Goal: Find specific page/section

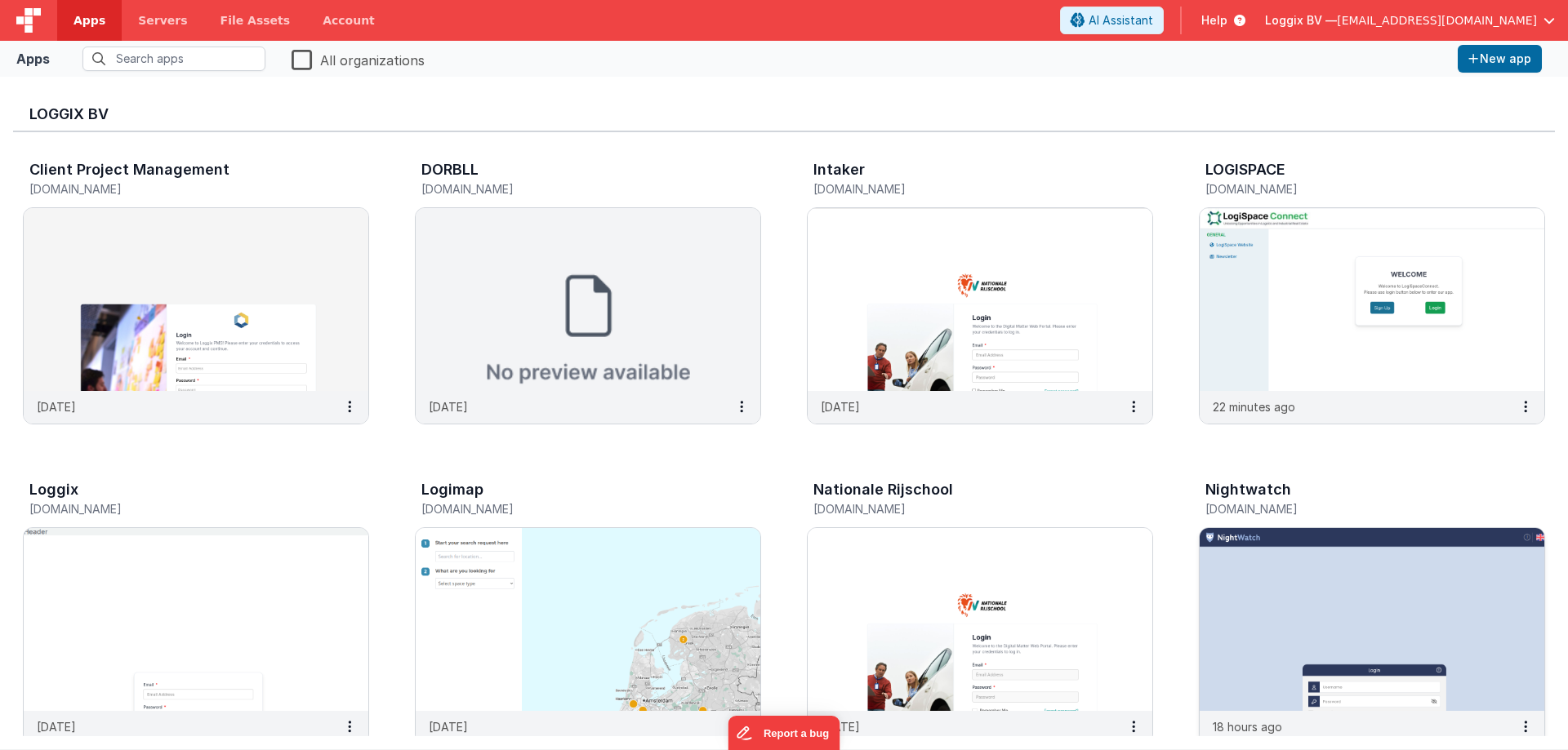
drag, startPoint x: 0, startPoint y: 0, endPoint x: 1370, endPoint y: 615, distance: 1501.7
click at [1370, 615] on img at bounding box center [1372, 619] width 345 height 183
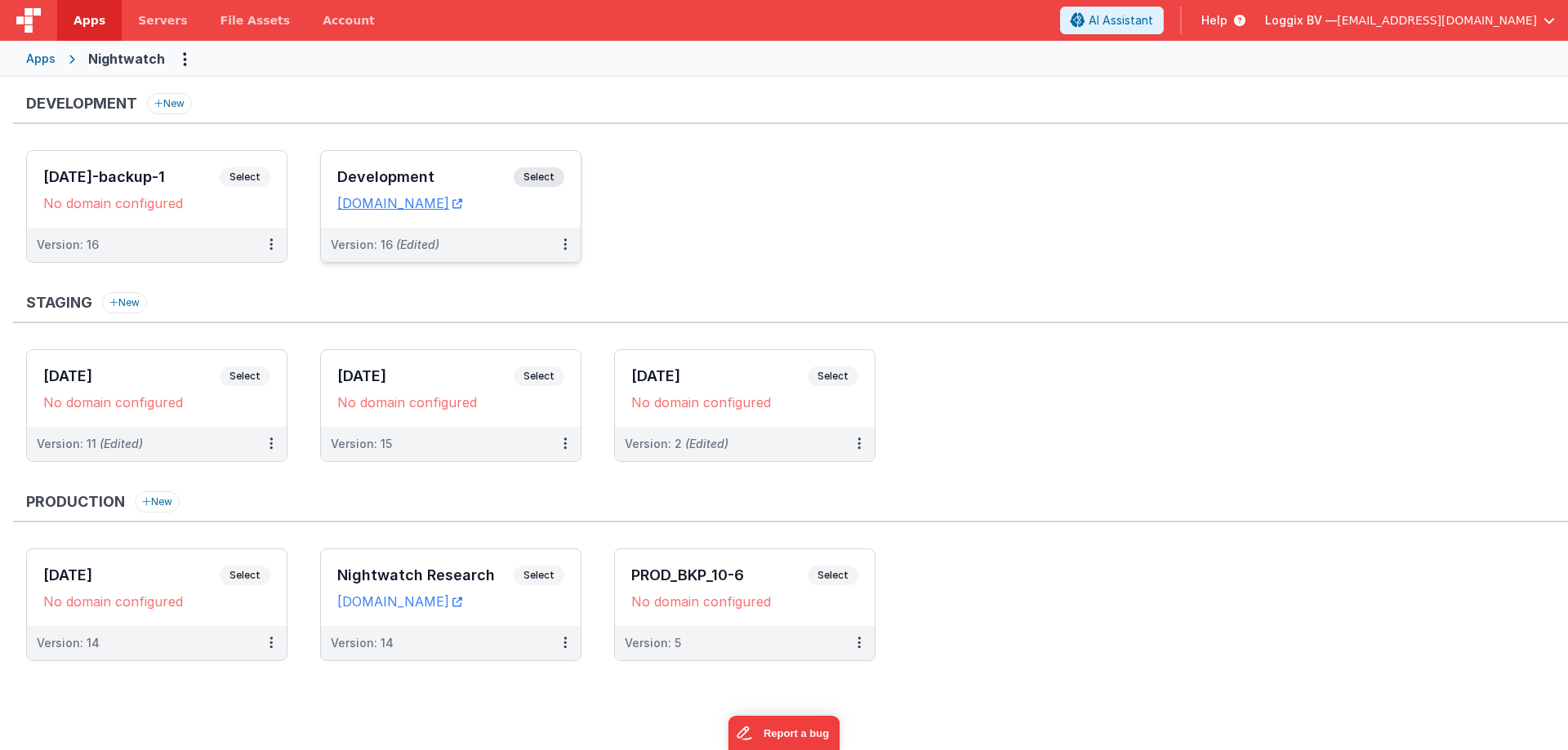
click at [336, 174] on div "Development Select URLs [DOMAIN_NAME]" at bounding box center [451, 189] width 259 height 76
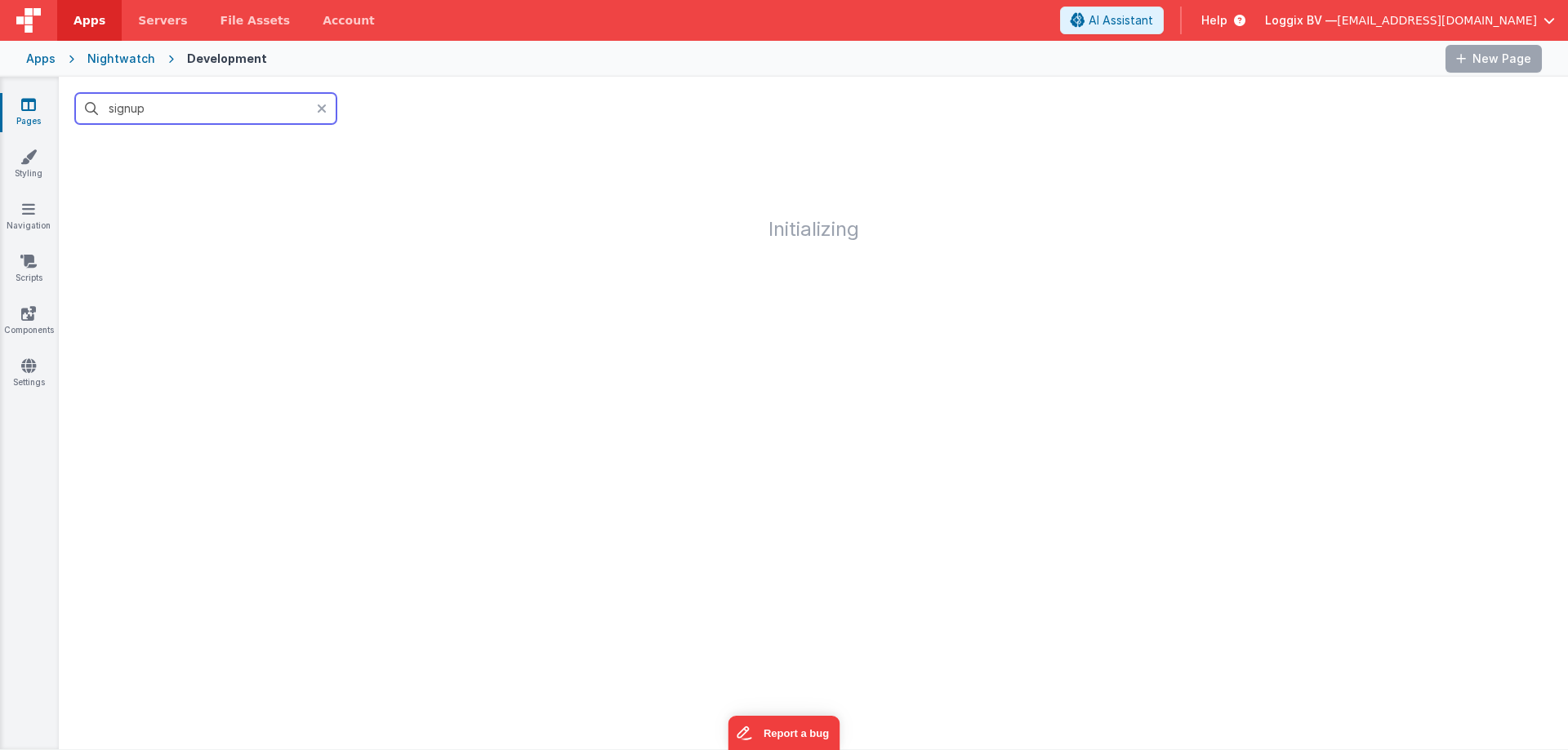
click at [166, 110] on input "signup" at bounding box center [206, 108] width 261 height 31
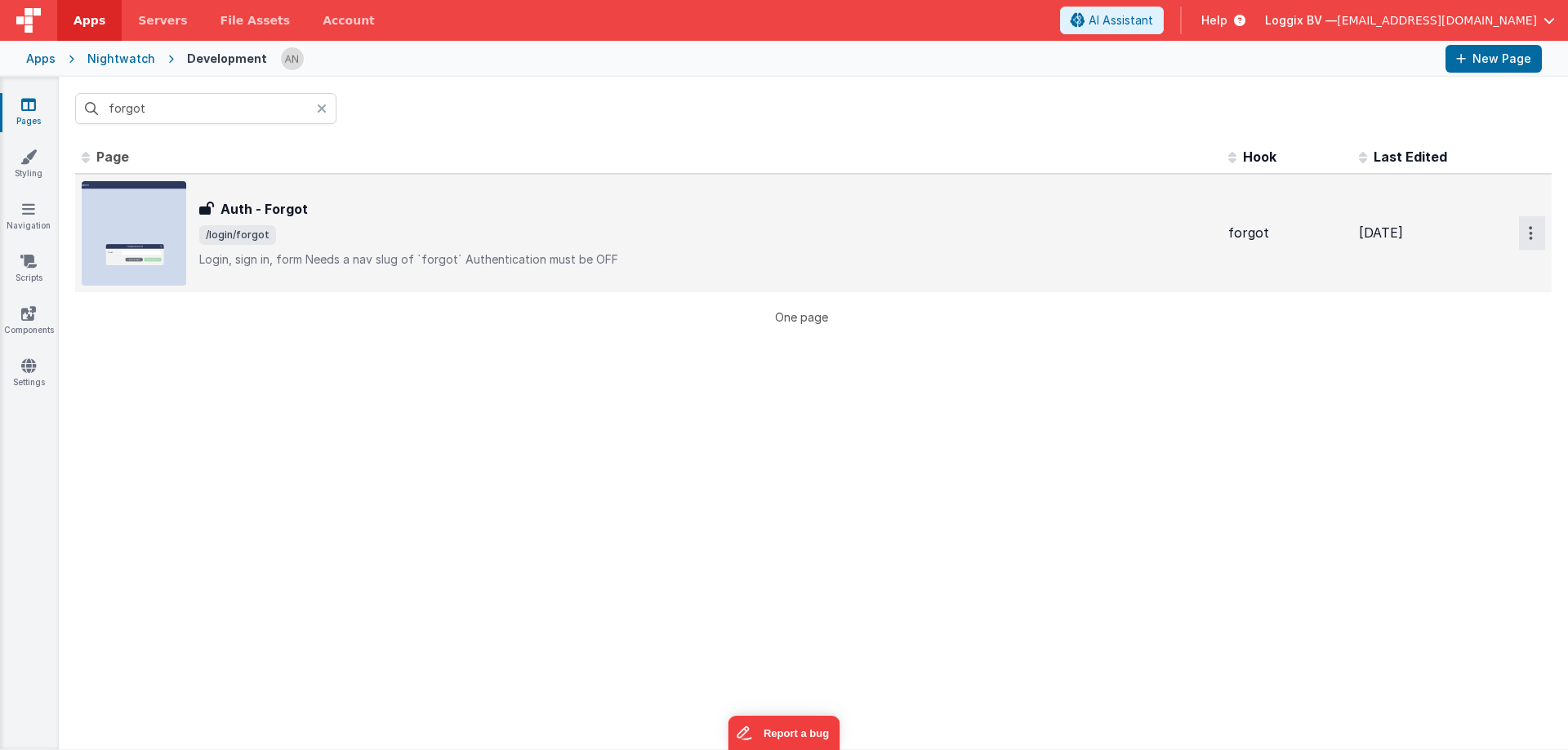
click at [1519, 230] on button "Options" at bounding box center [1531, 233] width 26 height 34
click at [1434, 266] on link "Preview" at bounding box center [1473, 271] width 143 height 29
click at [253, 119] on input "forgot" at bounding box center [206, 108] width 261 height 31
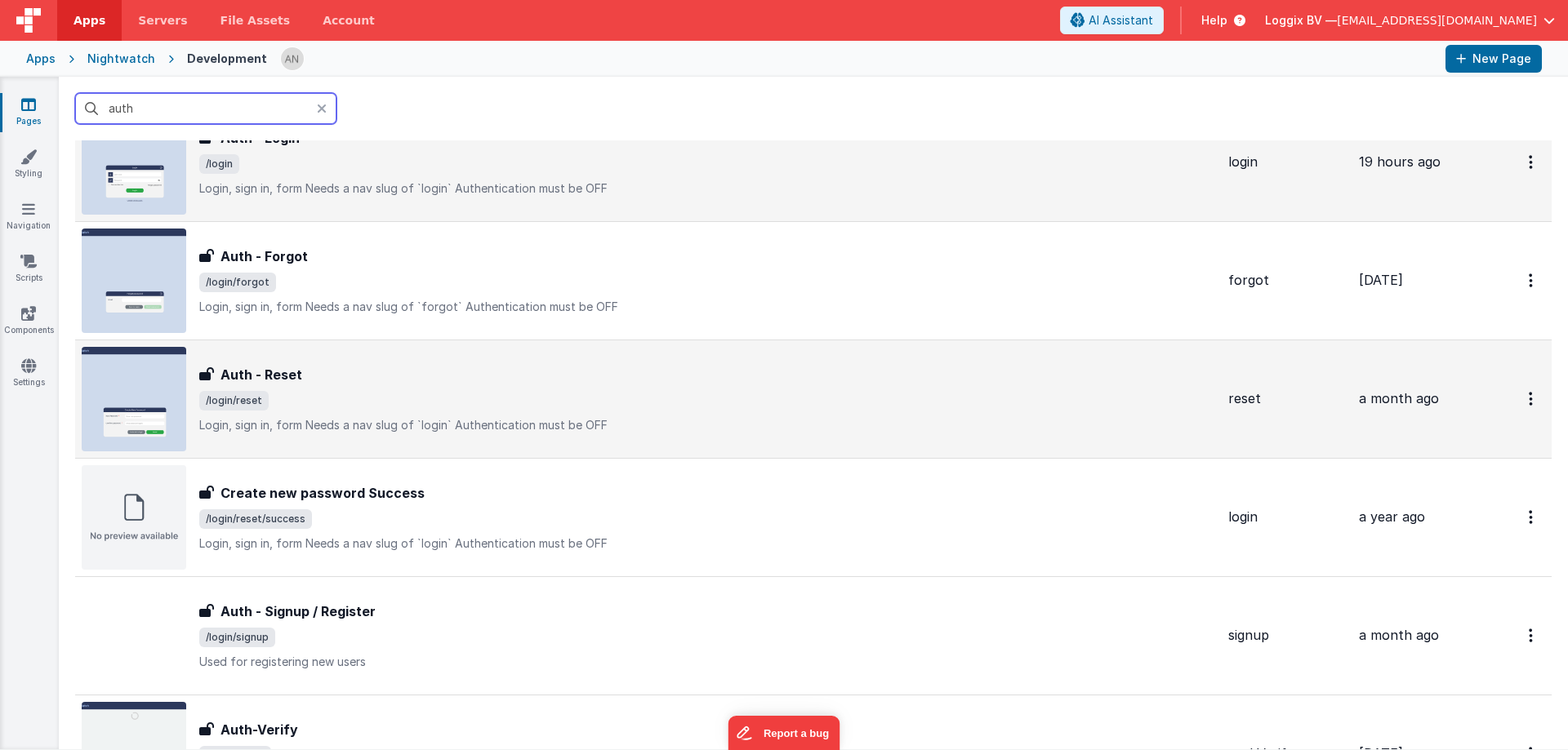
scroll to position [81, 0]
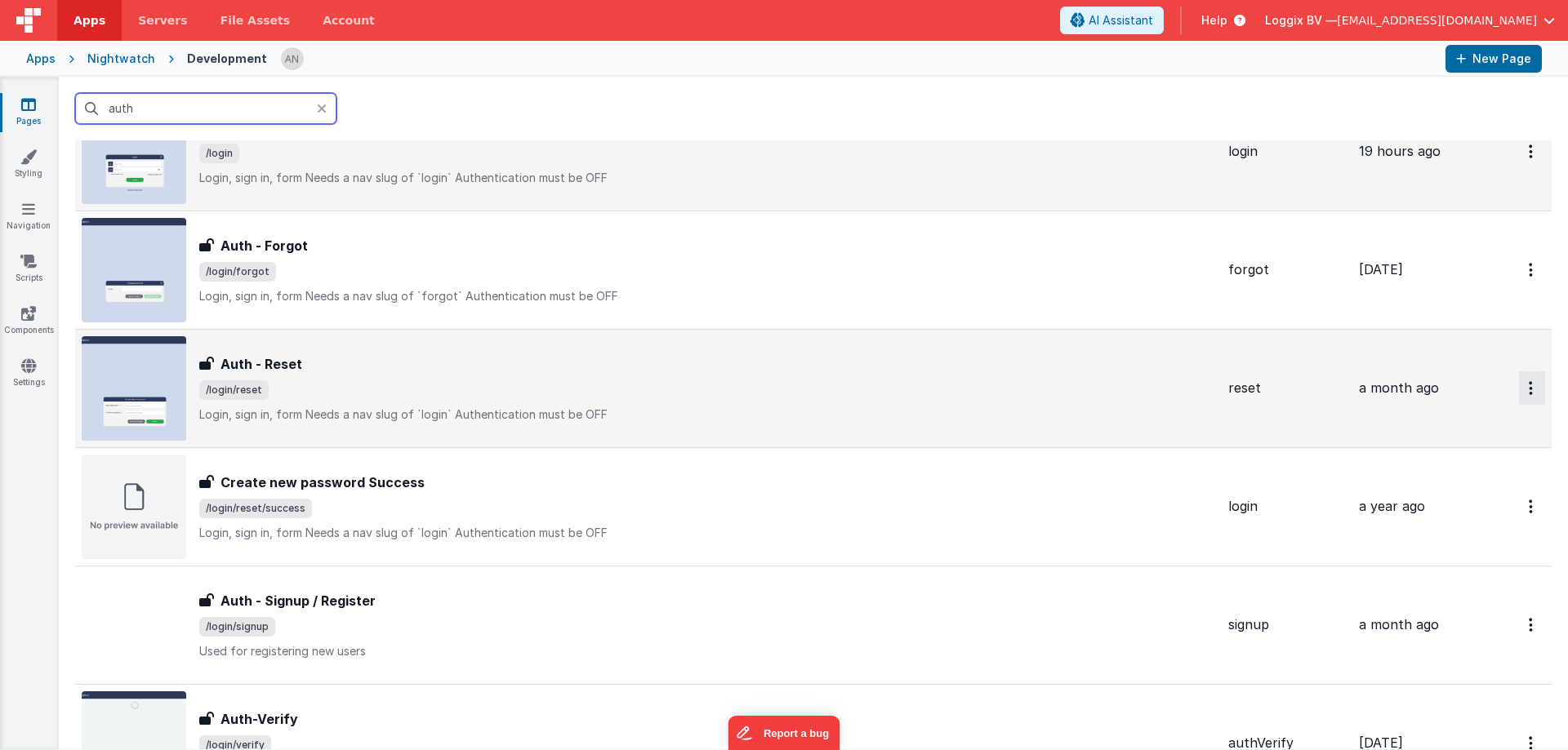
type input "auth"
click at [1519, 381] on button "Options" at bounding box center [1531, 388] width 26 height 34
click at [1462, 423] on link "Preview" at bounding box center [1473, 426] width 143 height 29
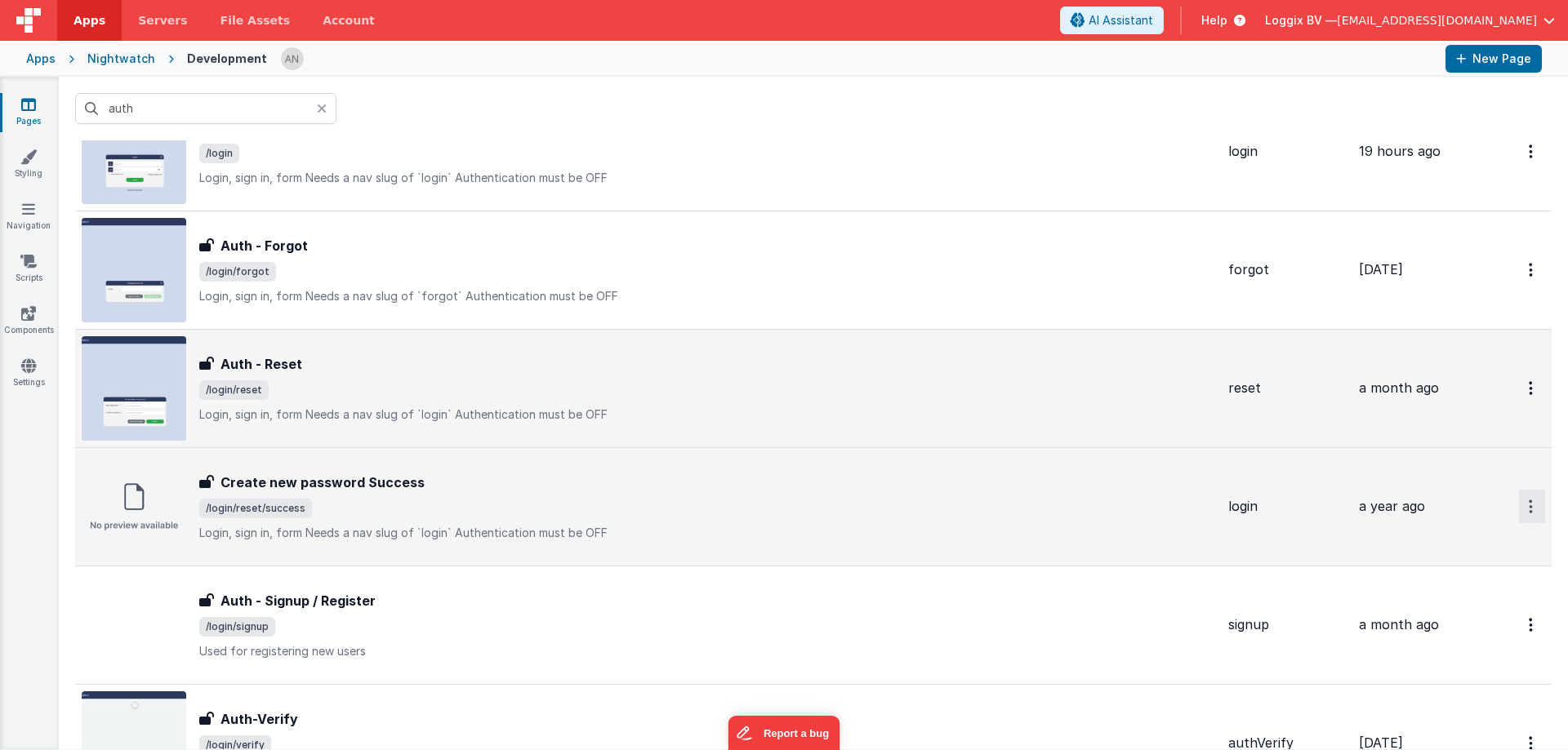
click at [1519, 503] on button "Options" at bounding box center [1531, 506] width 26 height 34
click at [1442, 539] on link "Preview" at bounding box center [1473, 544] width 143 height 29
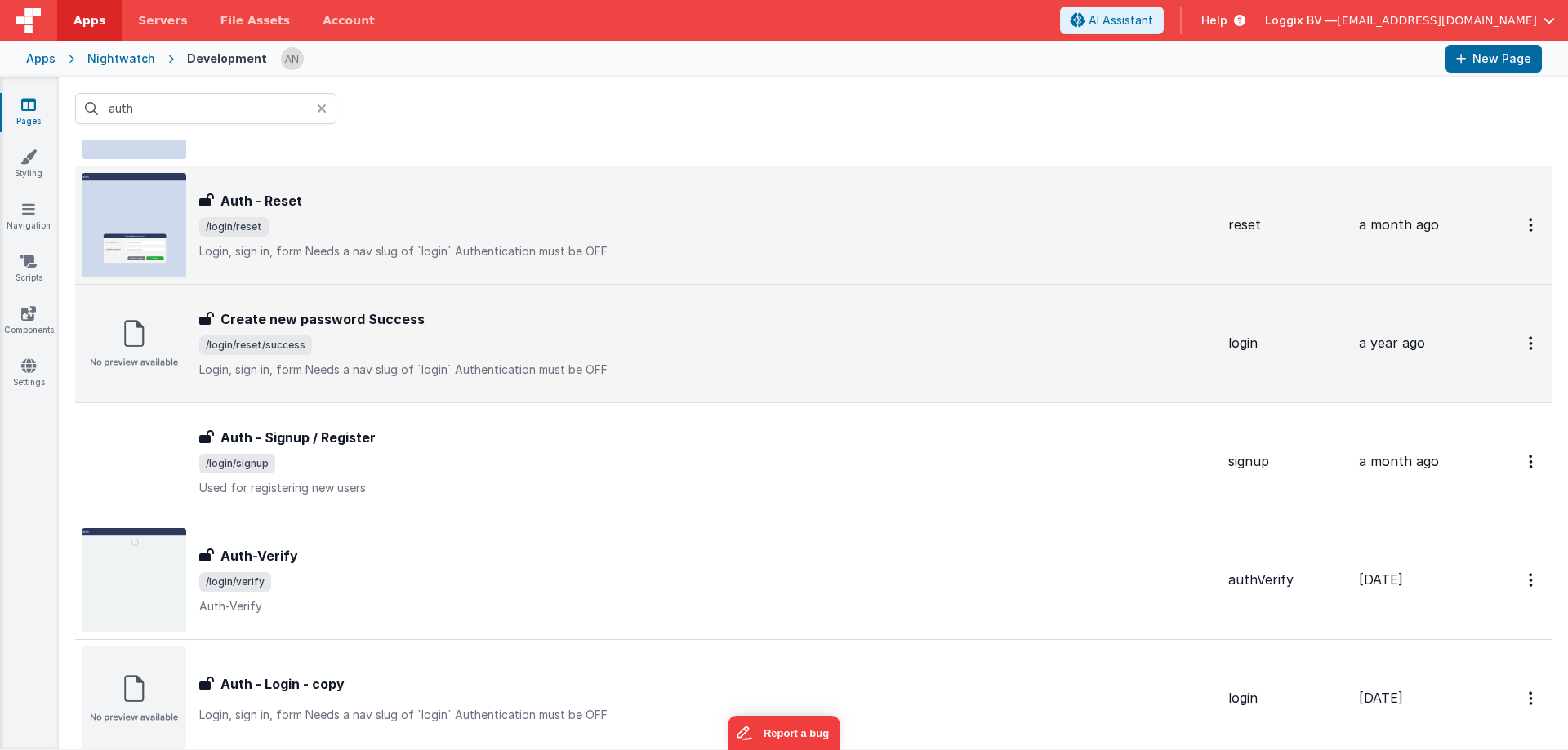
scroll to position [326, 0]
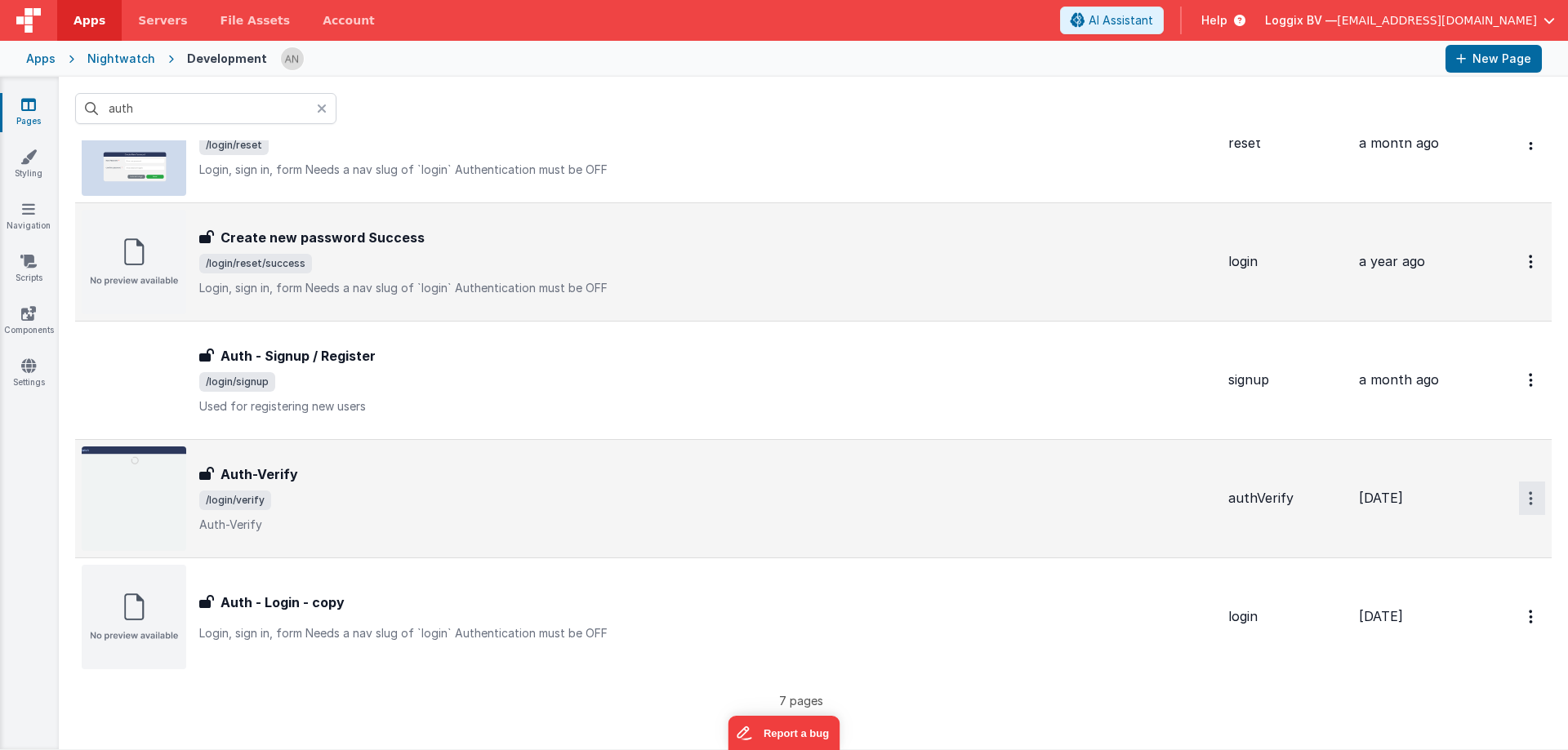
click at [1519, 497] on button "Options" at bounding box center [1531, 498] width 26 height 34
click at [1428, 535] on link "Preview" at bounding box center [1473, 536] width 143 height 29
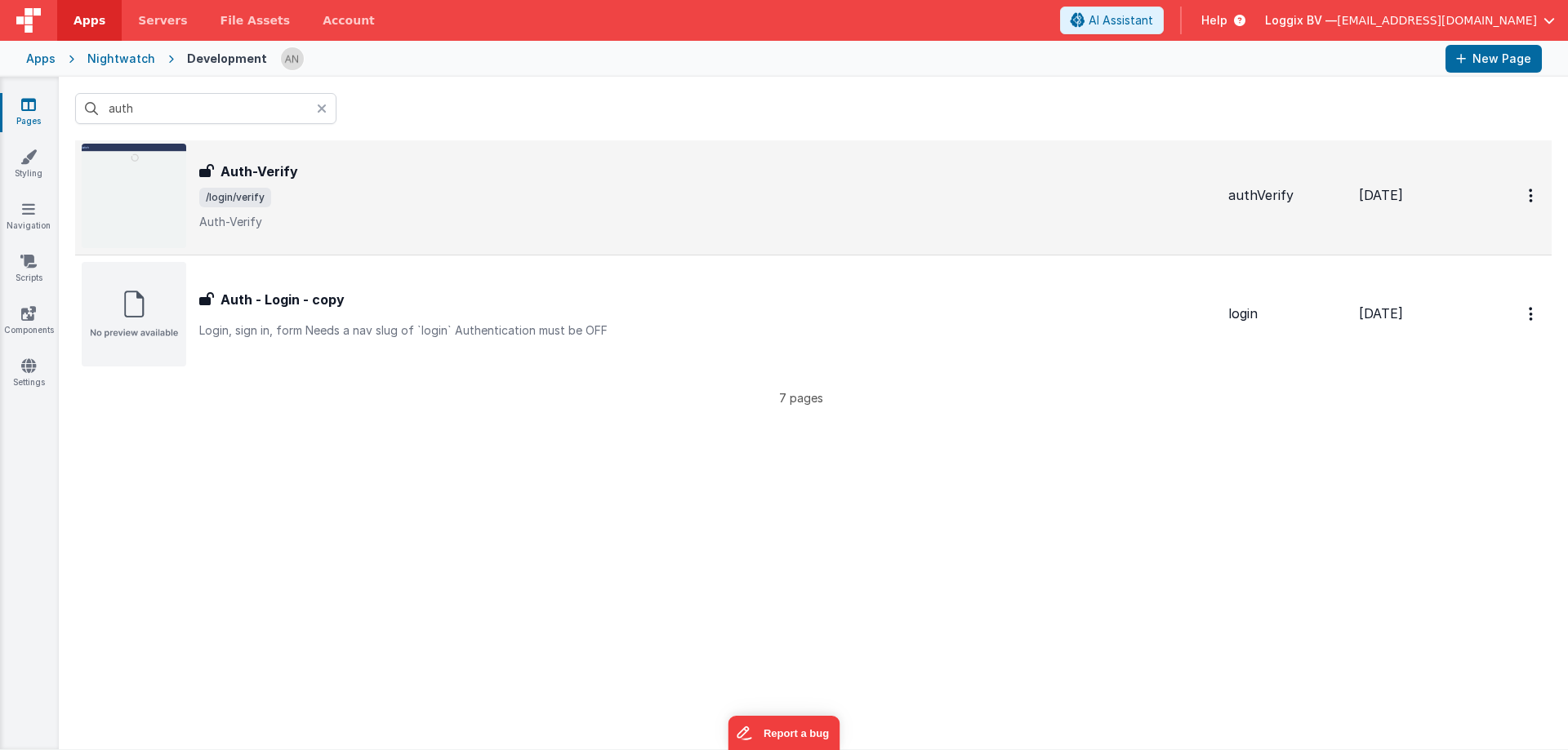
scroll to position [653, 0]
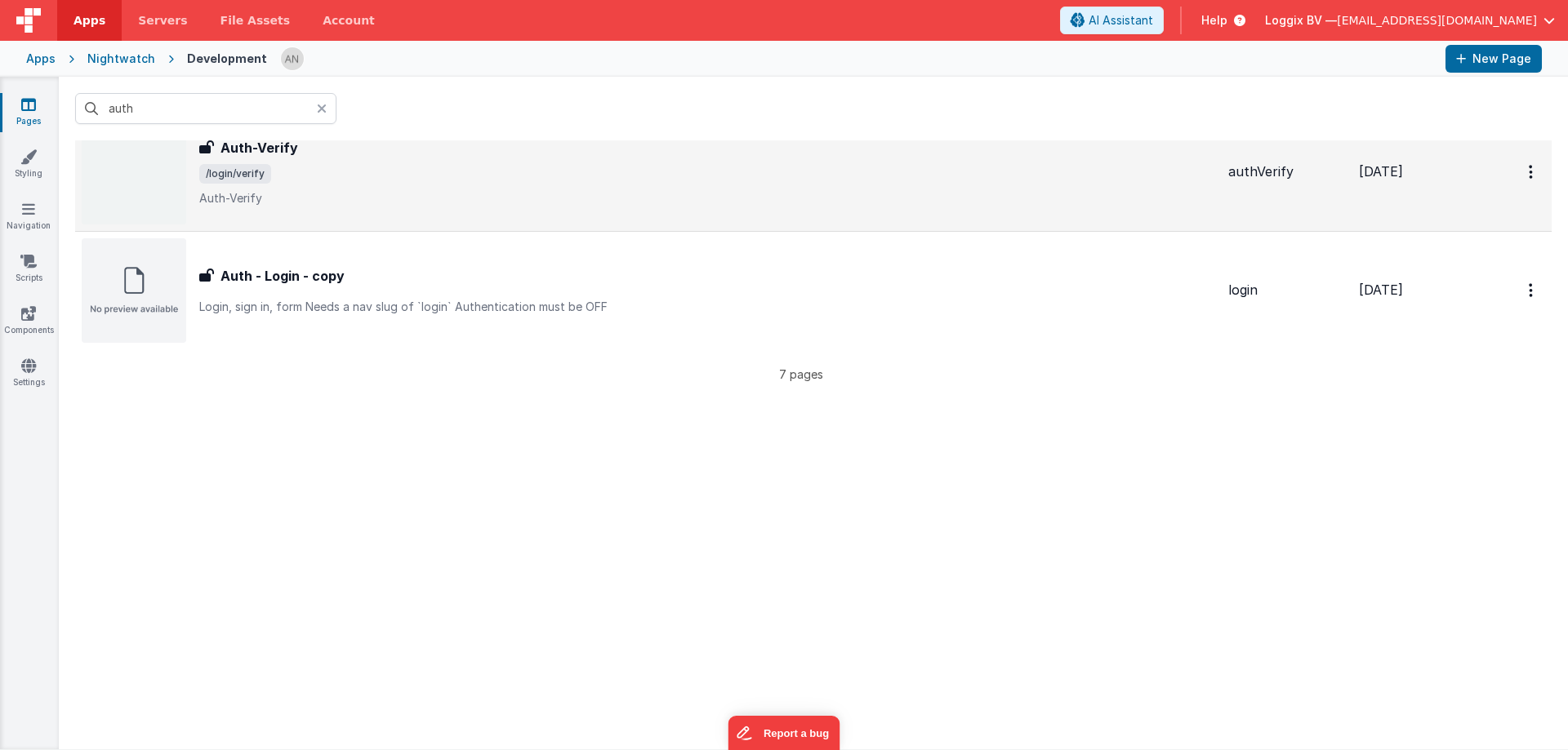
click at [324, 109] on icon at bounding box center [321, 107] width 10 height 13
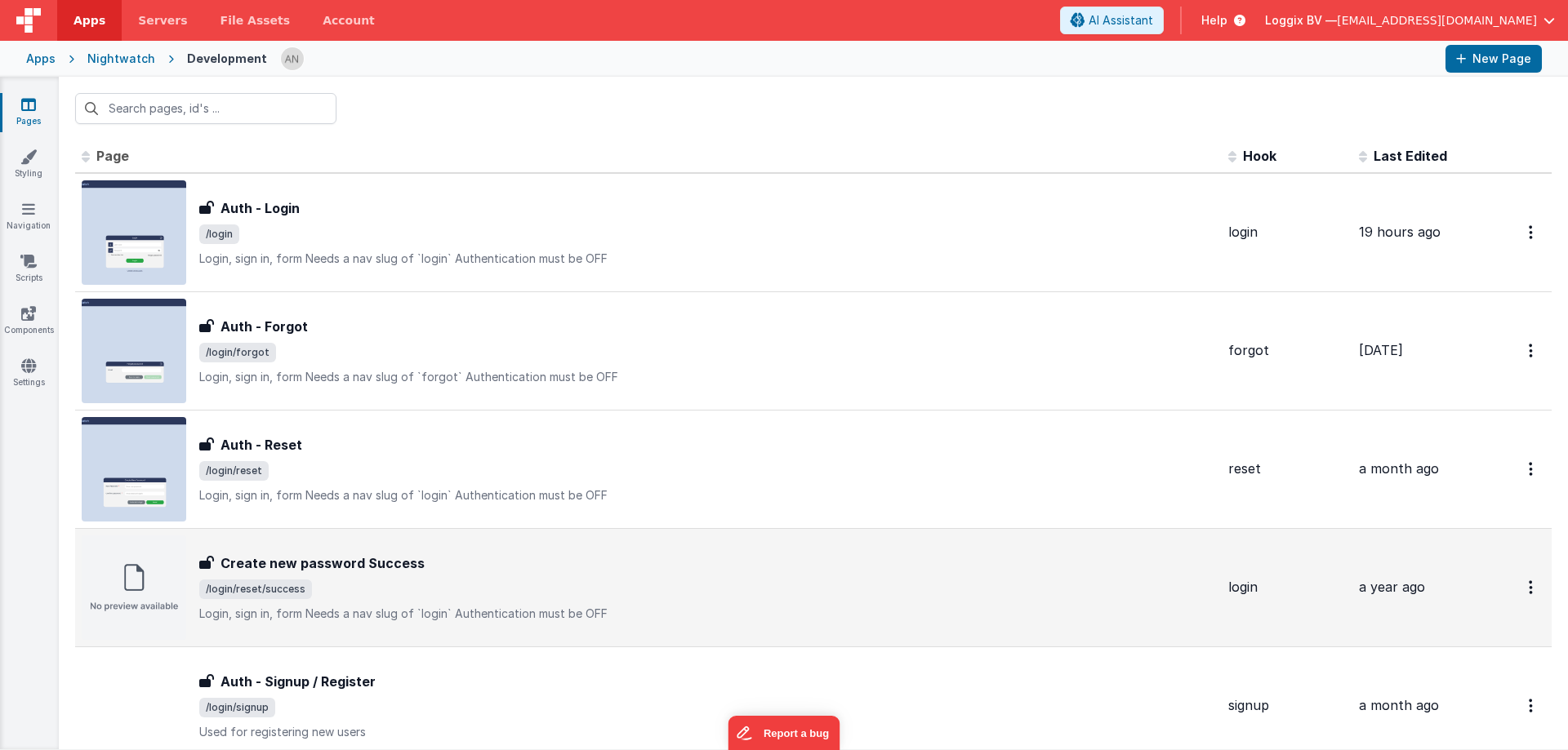
scroll to position [0, 0]
